Goal: Check status: Check status

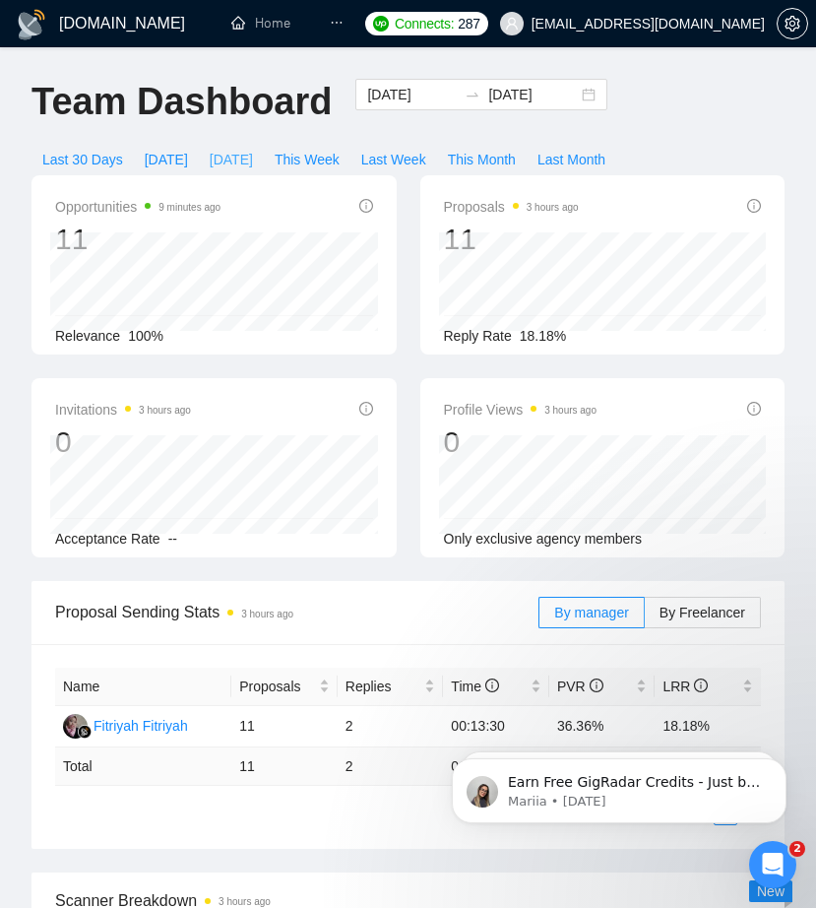
click at [226, 153] on span "[DATE]" at bounding box center [231, 160] width 43 height 22
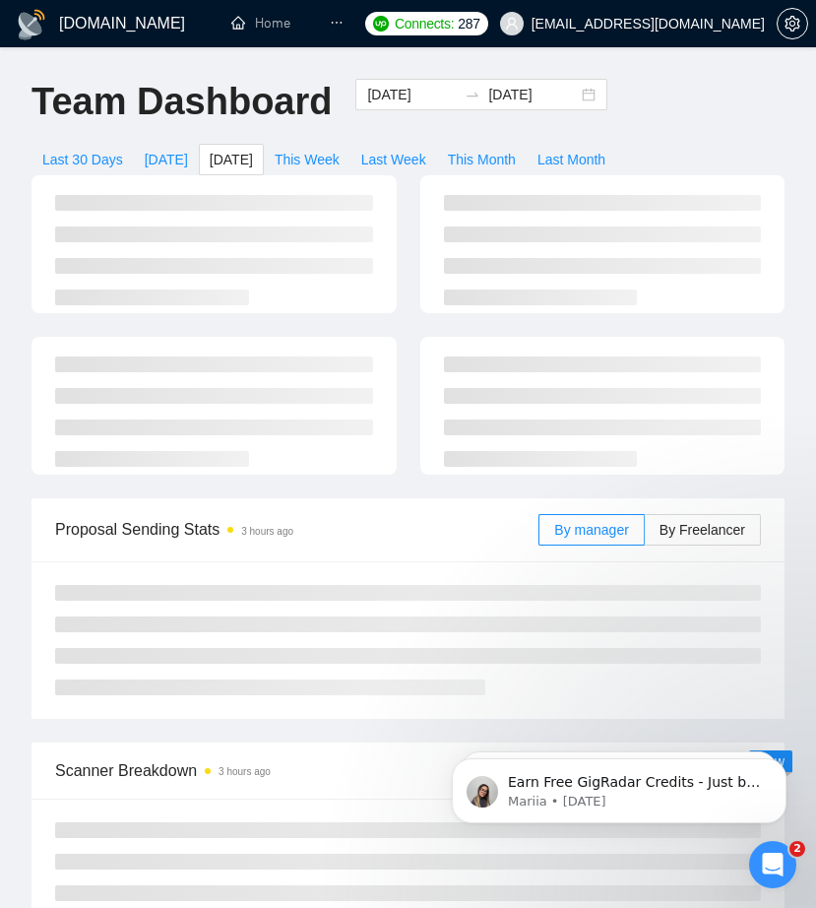
type input "[DATE]"
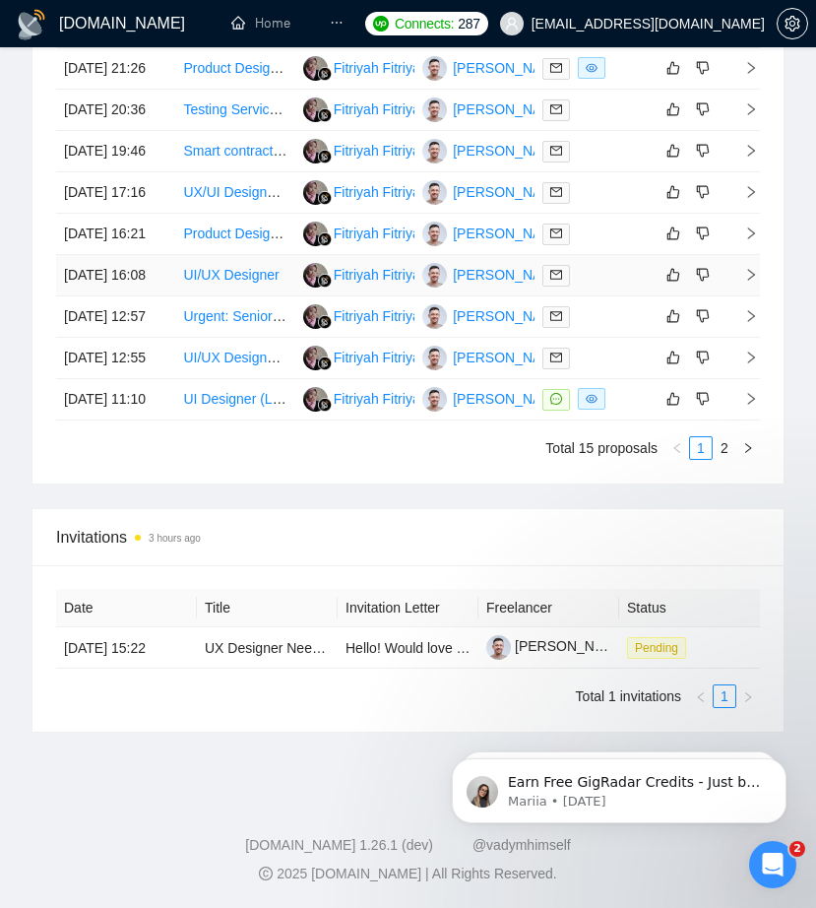
scroll to position [1617, 0]
click at [726, 442] on link "2" at bounding box center [725, 448] width 22 height 22
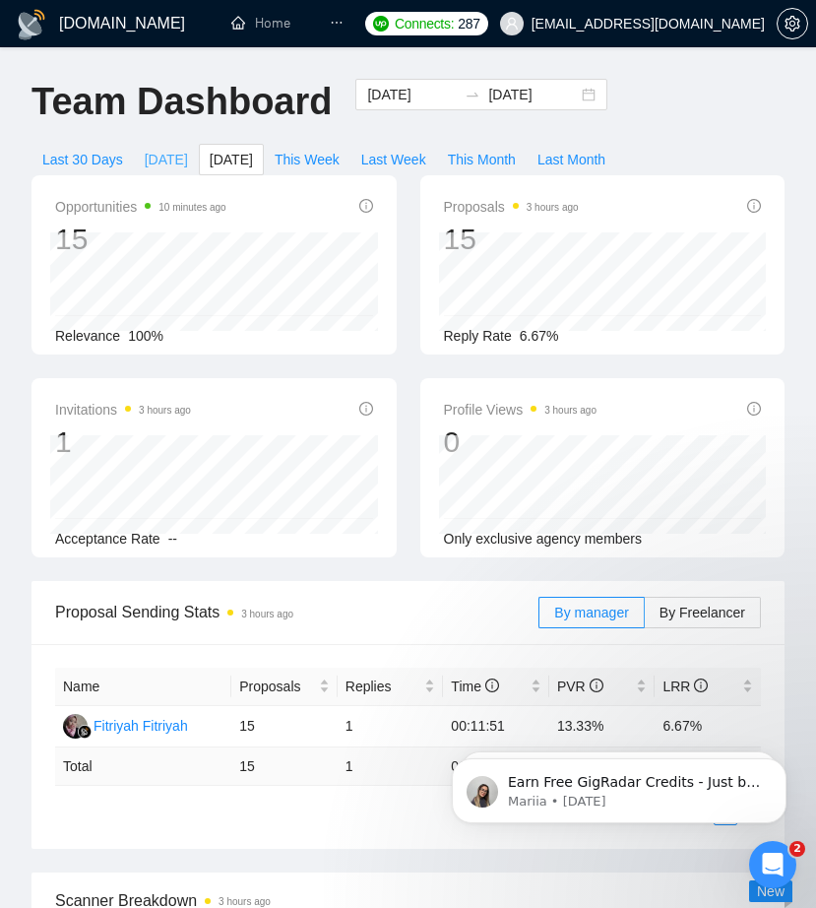
click at [172, 160] on span "[DATE]" at bounding box center [166, 160] width 43 height 22
type input "[DATE]"
click at [240, 137] on div "Team Dashboard" at bounding box center [182, 111] width 324 height 65
click at [231, 158] on span "[DATE]" at bounding box center [231, 160] width 43 height 22
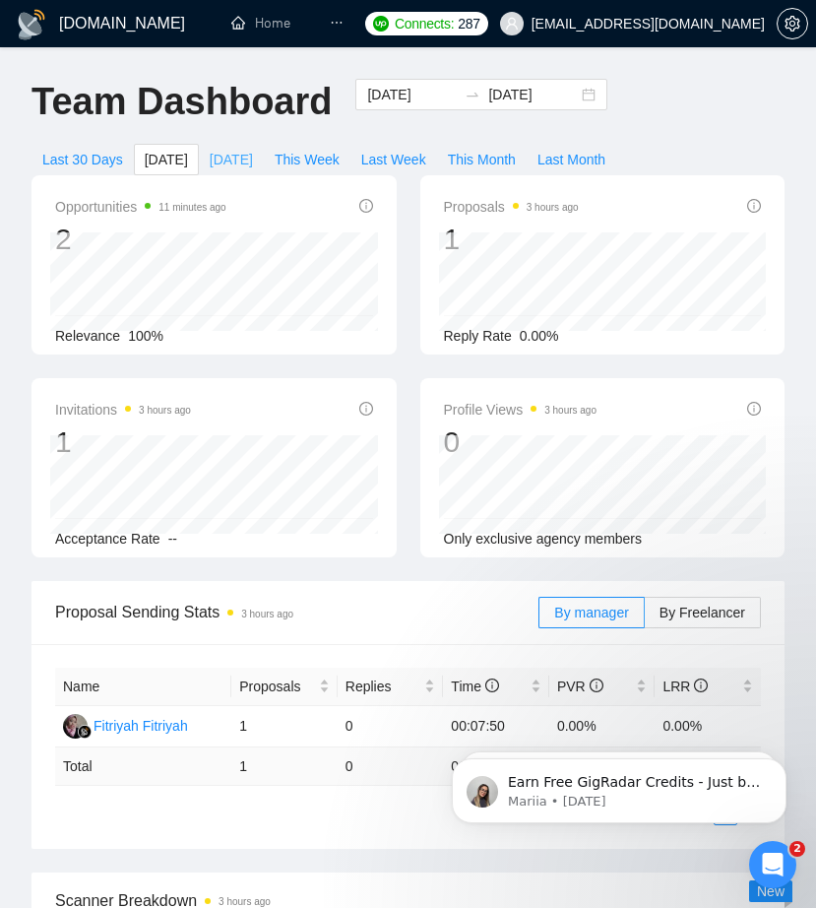
type input "[DATE]"
